Goal: Information Seeking & Learning: Learn about a topic

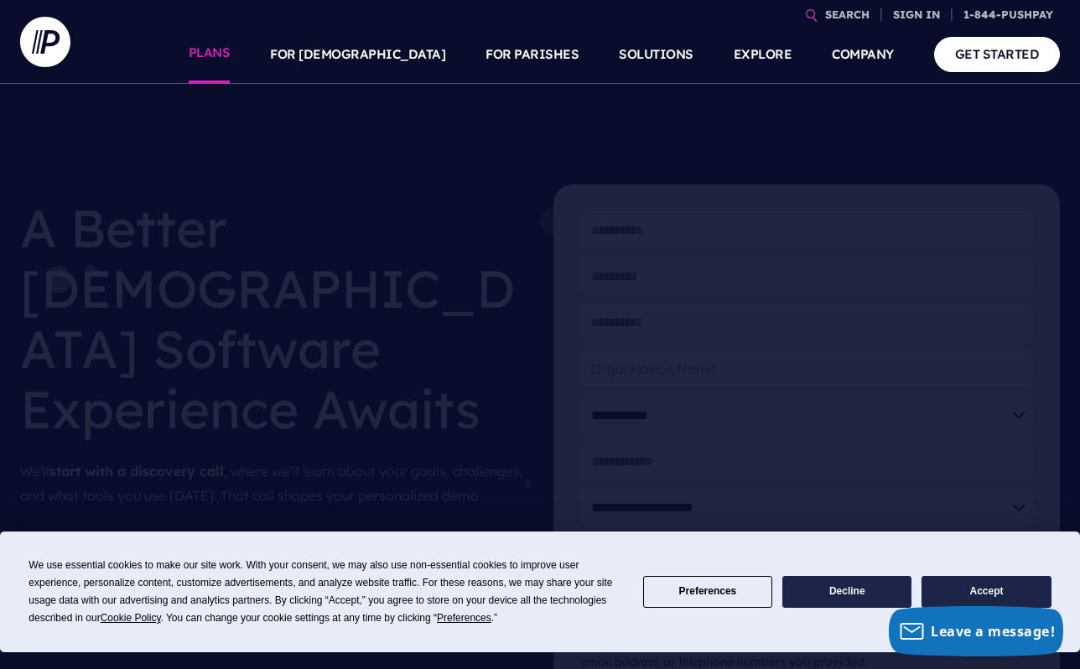
click at [231, 58] on link "PLANS" at bounding box center [210, 54] width 42 height 59
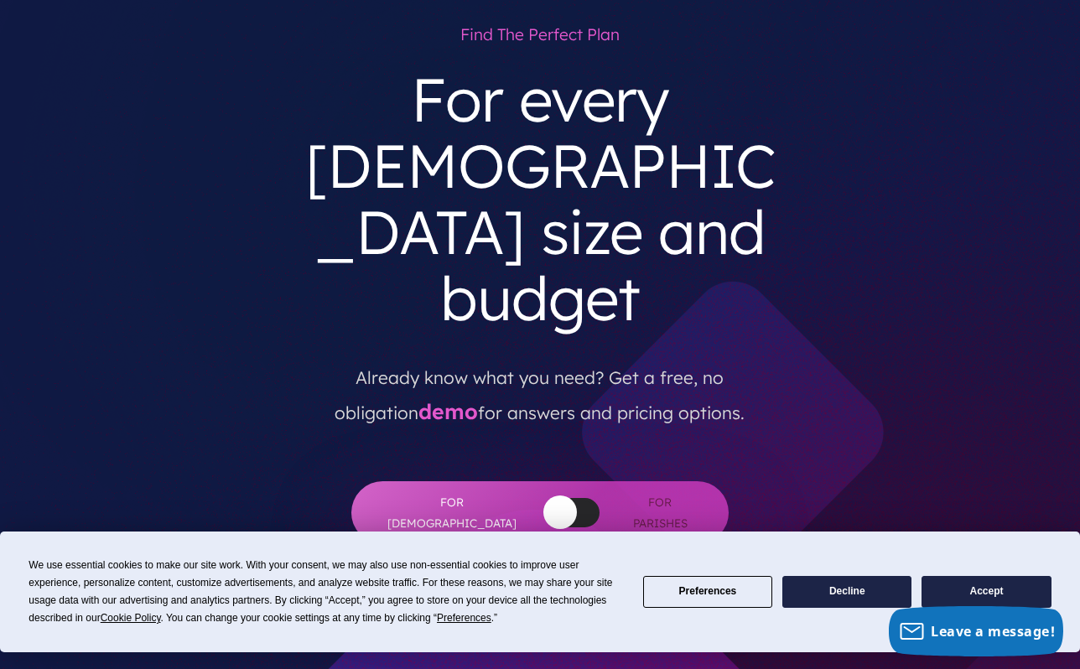
scroll to position [120, 0]
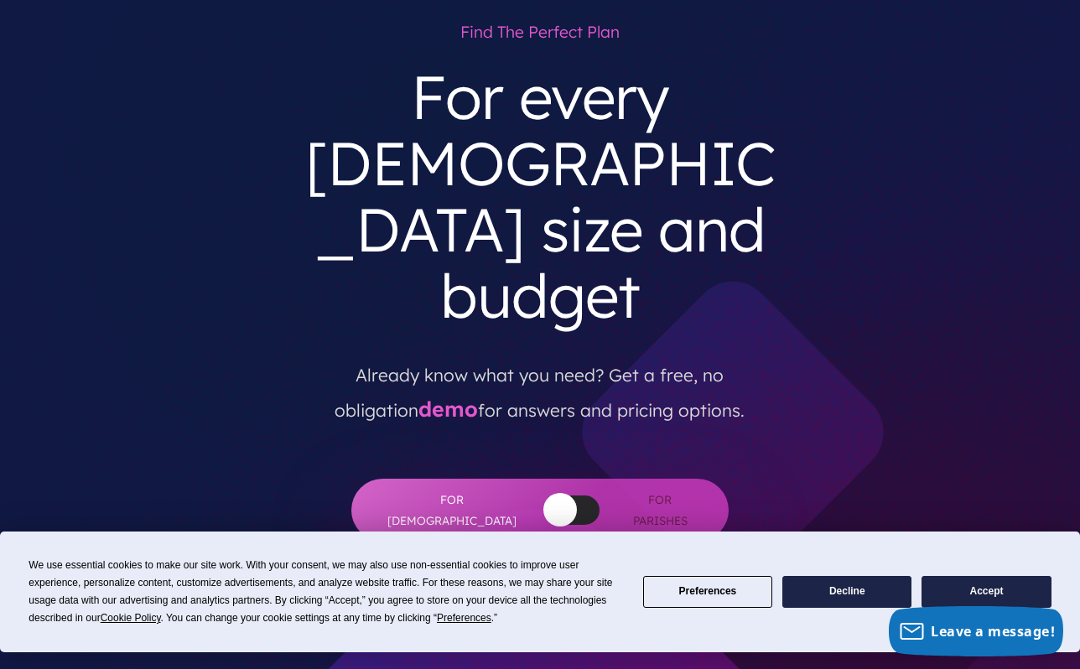
click at [987, 591] on button "Accept" at bounding box center [986, 592] width 129 height 33
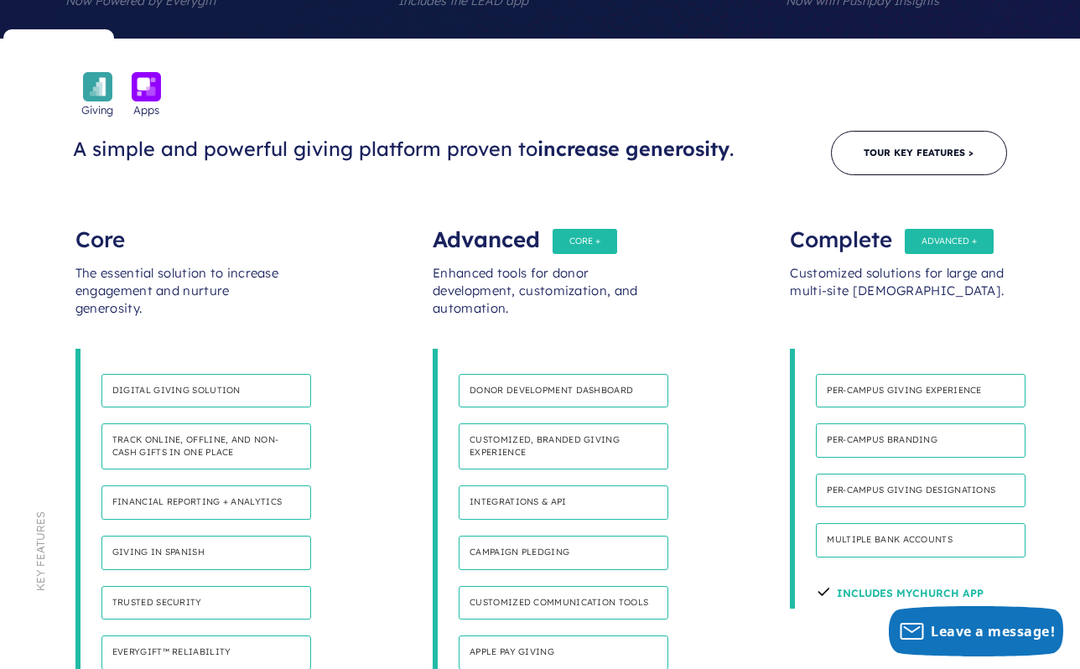
scroll to position [0, 0]
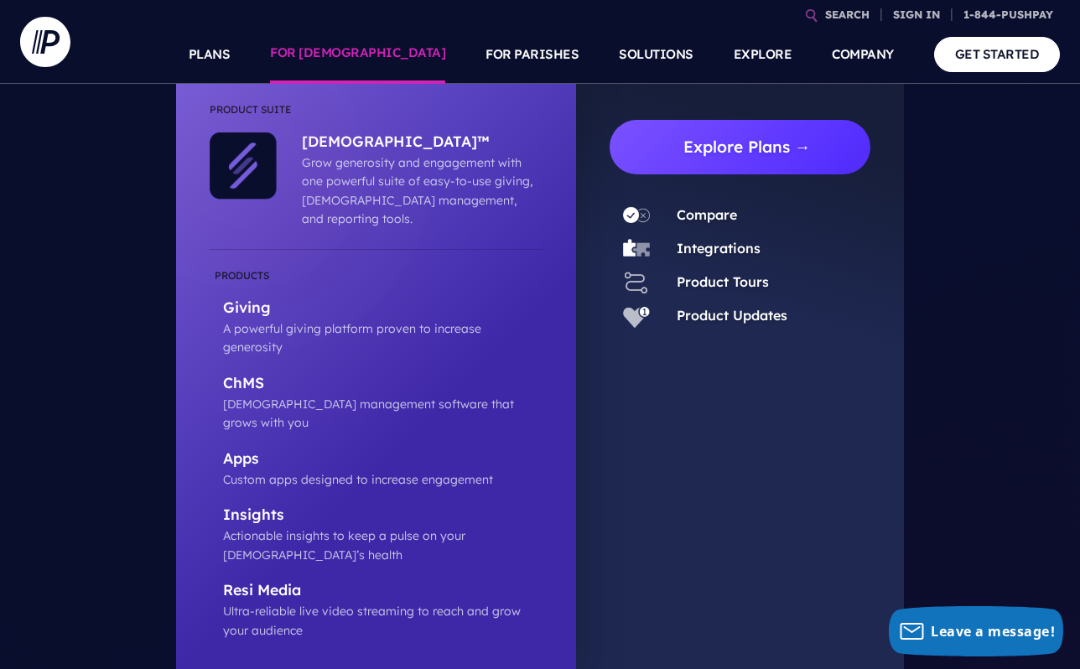
click at [738, 147] on link "Explore Plans →" at bounding box center [746, 147] width 247 height 55
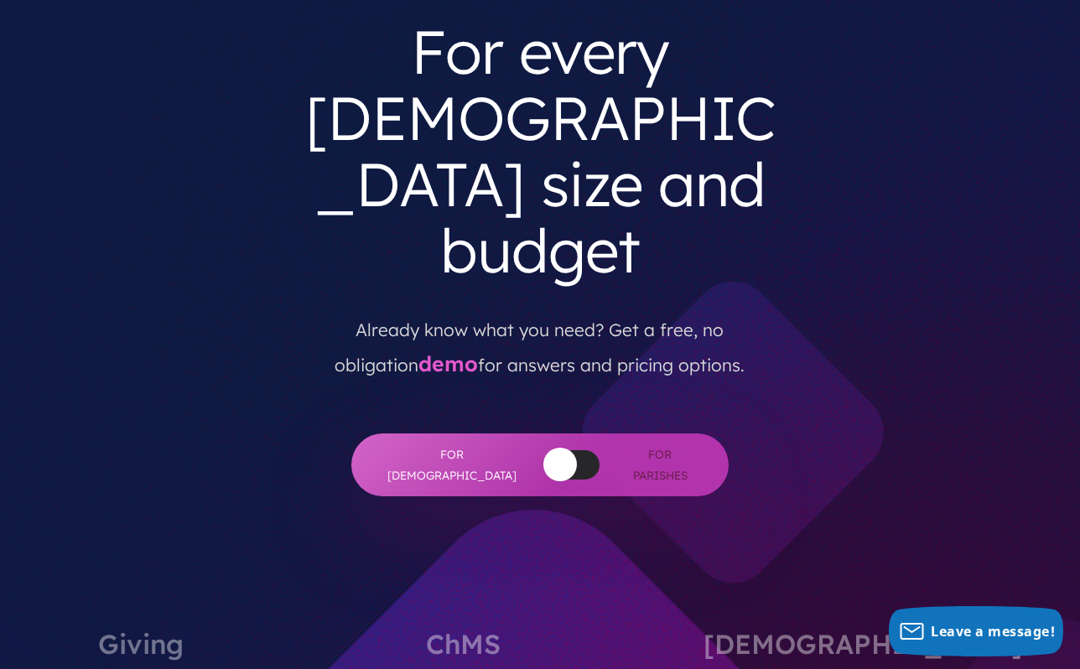
scroll to position [166, 0]
